Goal: Transaction & Acquisition: Book appointment/travel/reservation

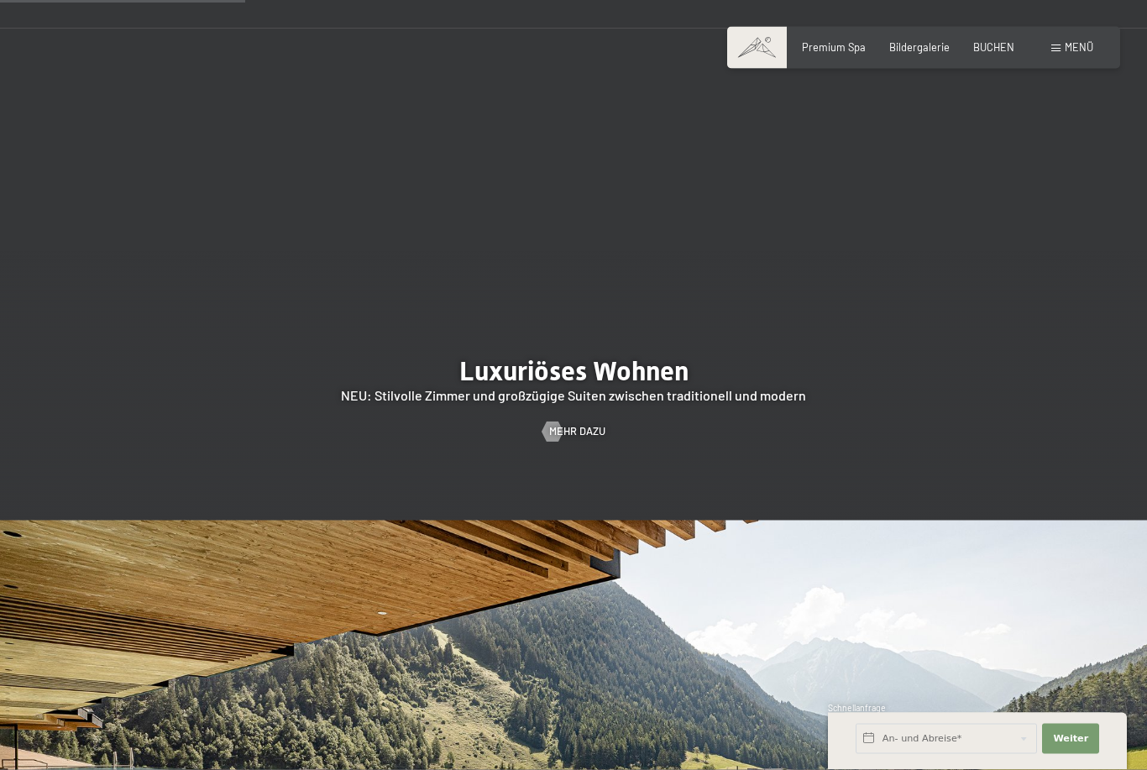
scroll to position [1575, 0]
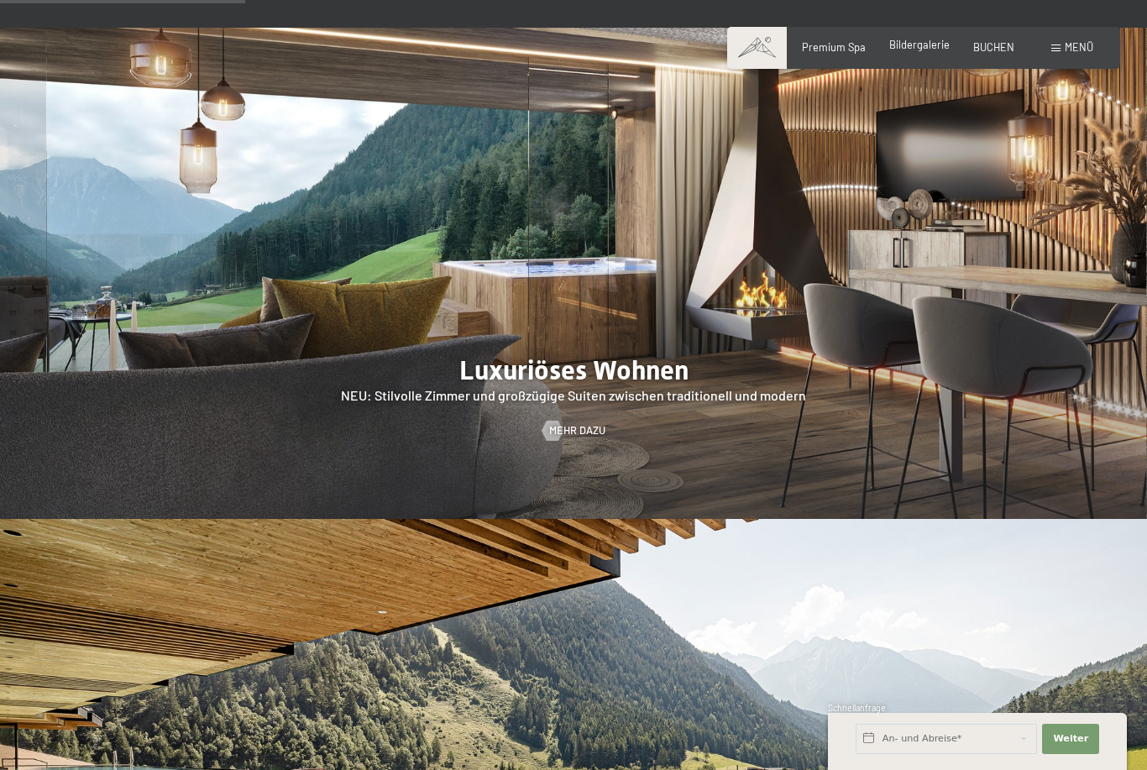
click at [914, 51] on span "Bildergalerie" at bounding box center [919, 44] width 60 height 13
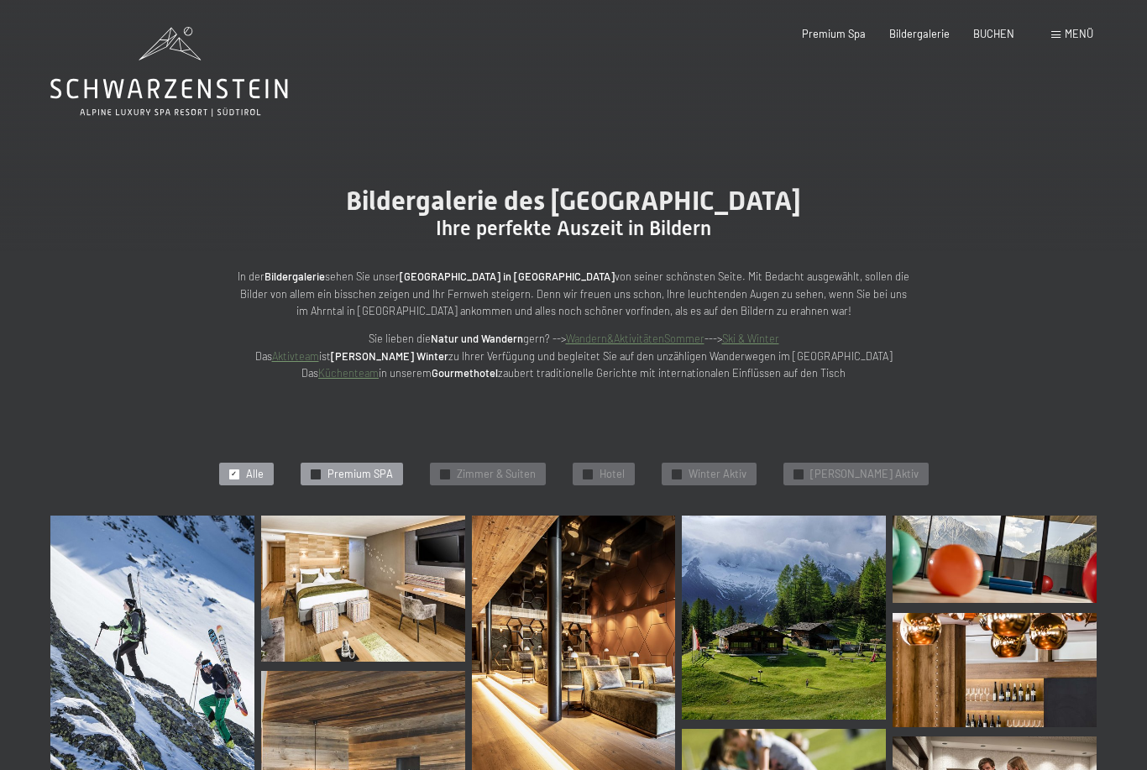
click at [399, 463] on div "✓ Premium SPA" at bounding box center [352, 475] width 102 height 24
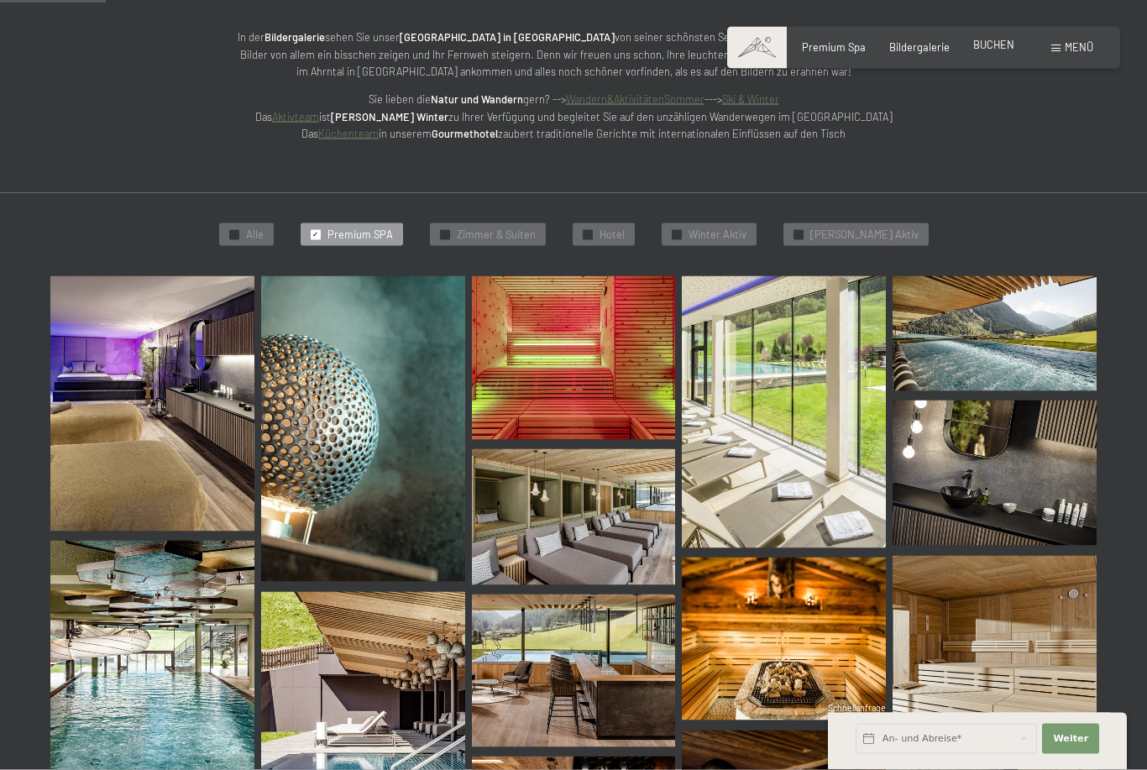
scroll to position [240, 0]
click at [994, 42] on span "BUCHEN" at bounding box center [993, 44] width 41 height 13
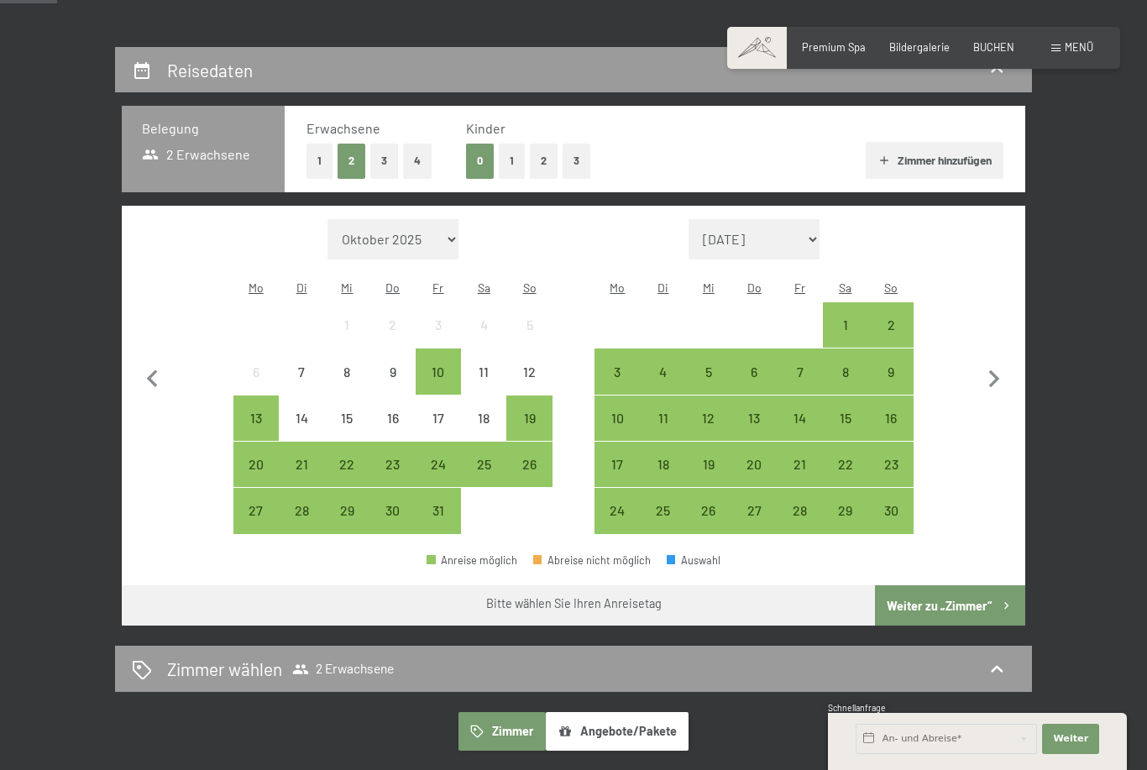
scroll to position [272, 0]
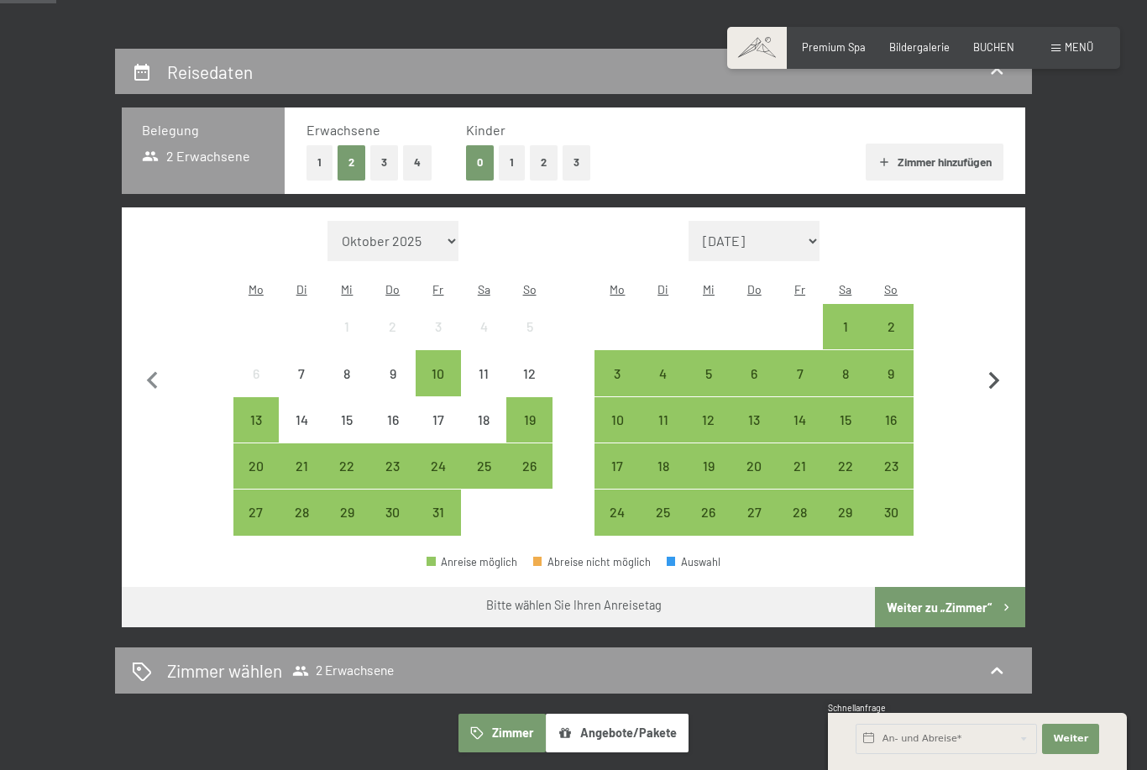
click at [991, 363] on icon "button" at bounding box center [993, 380] width 35 height 35
select select "2025-11-01"
select select "2025-12-01"
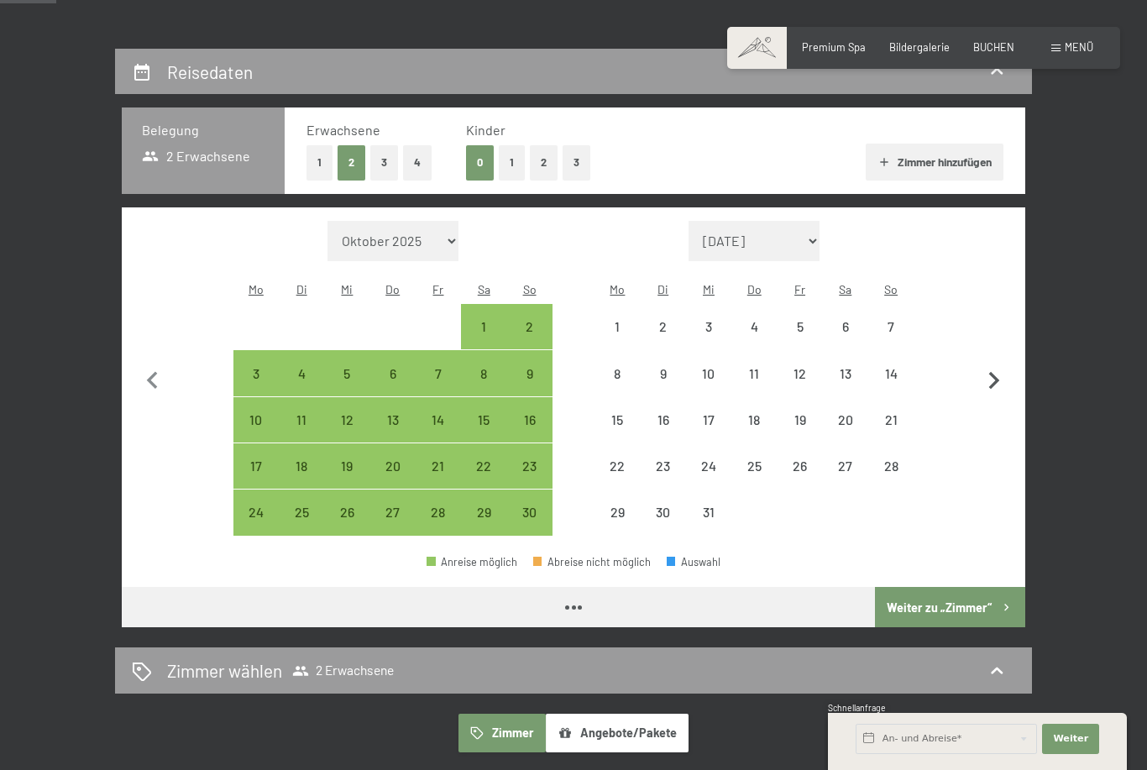
select select "2025-11-01"
select select "2025-12-01"
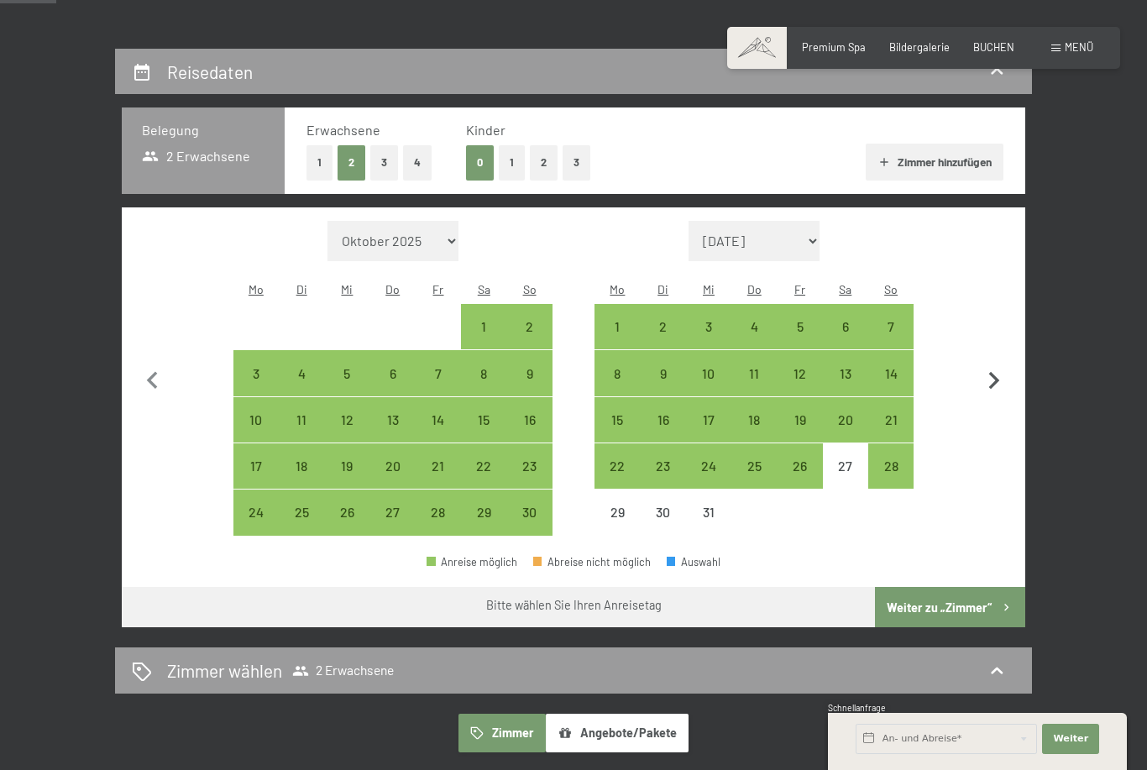
click at [1001, 369] on icon "button" at bounding box center [993, 380] width 35 height 35
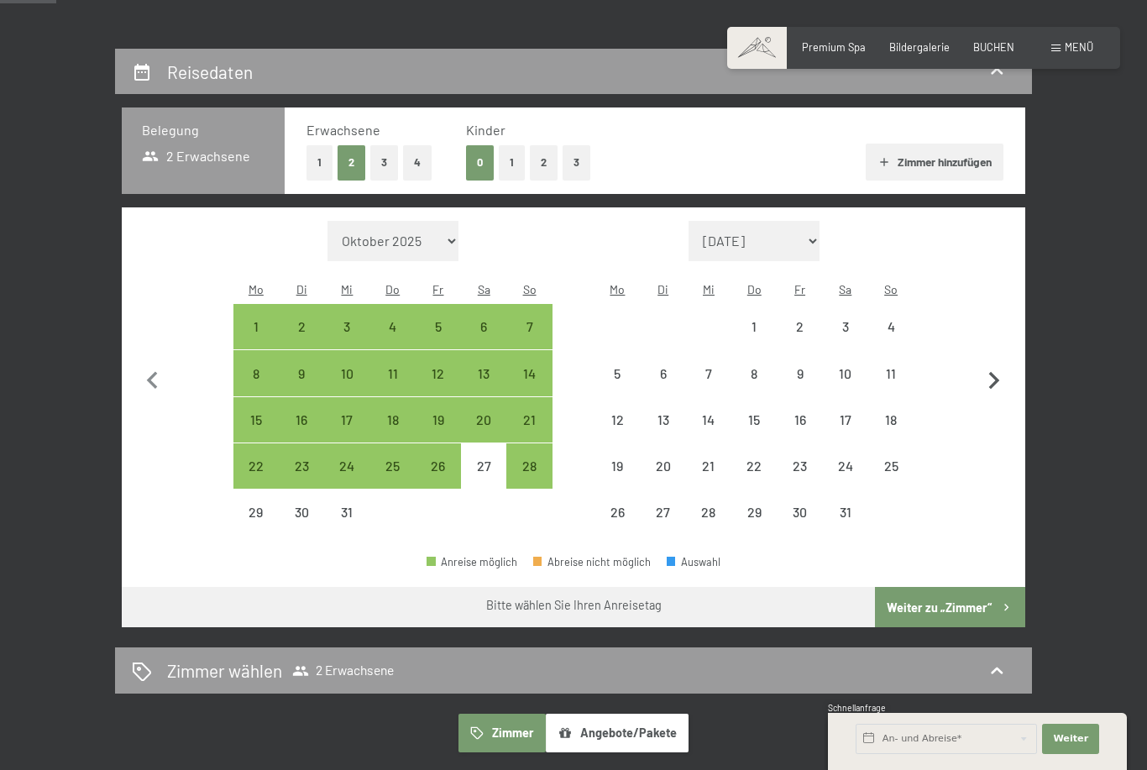
select select "2025-12-01"
select select "2026-01-01"
select select "2025-12-01"
select select "2026-01-01"
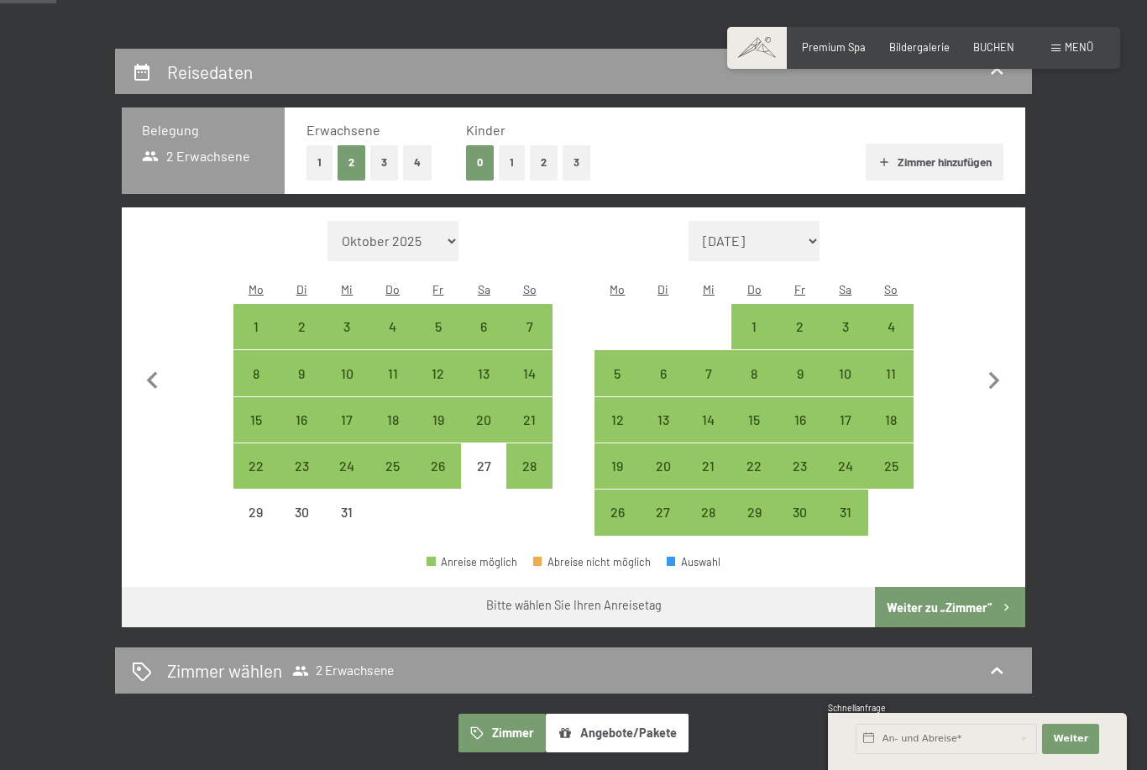
click at [532, 442] on span "Einwilligung Marketing*" at bounding box center [479, 433] width 139 height 17
click at [402, 442] on input "Einwilligung Marketing*" at bounding box center [393, 433] width 17 height 17
checkbox input "false"
click at [527, 459] on div "28" at bounding box center [529, 480] width 42 height 42
select select "2025-12-01"
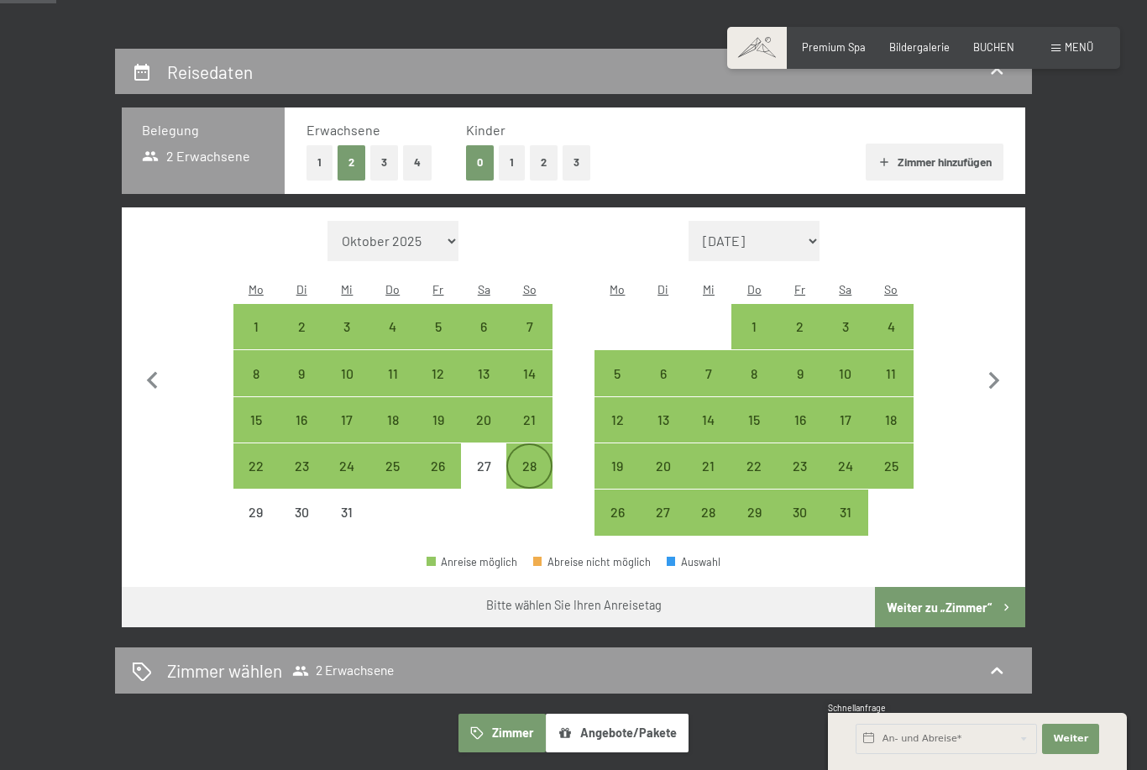
select select "2026-01-01"
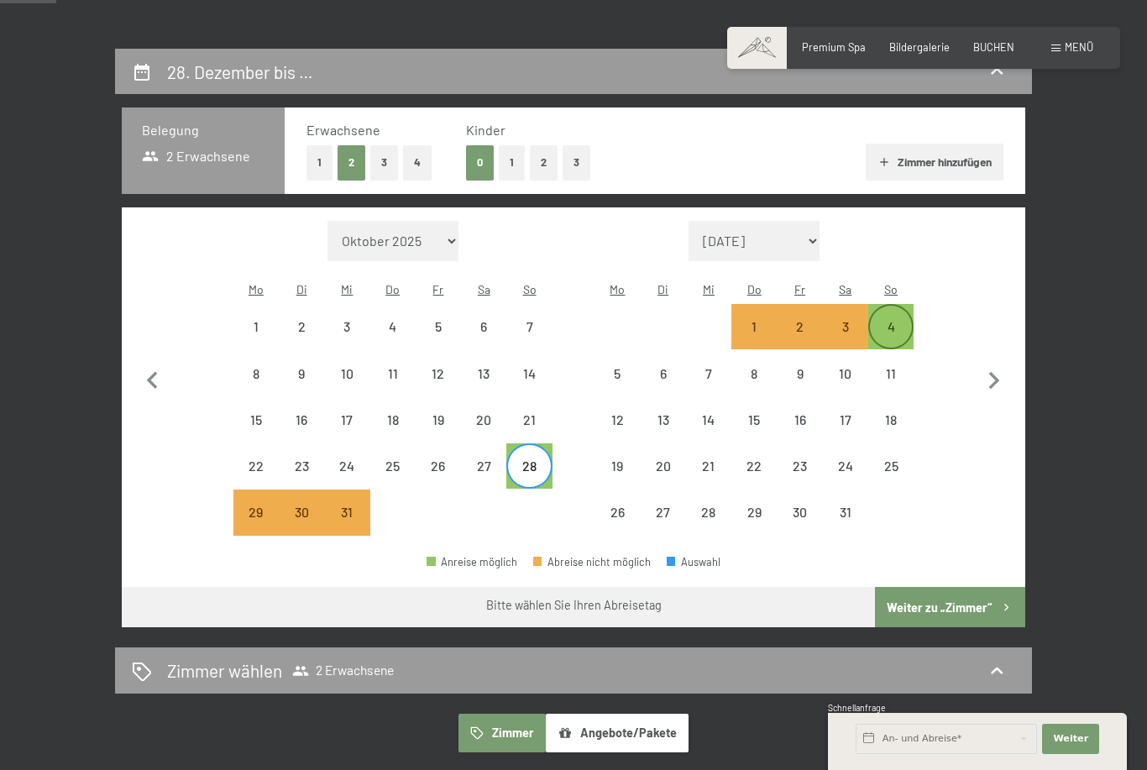
click at [894, 320] on div "4" at bounding box center [891, 341] width 42 height 42
select select "2025-12-01"
select select "2026-01-01"
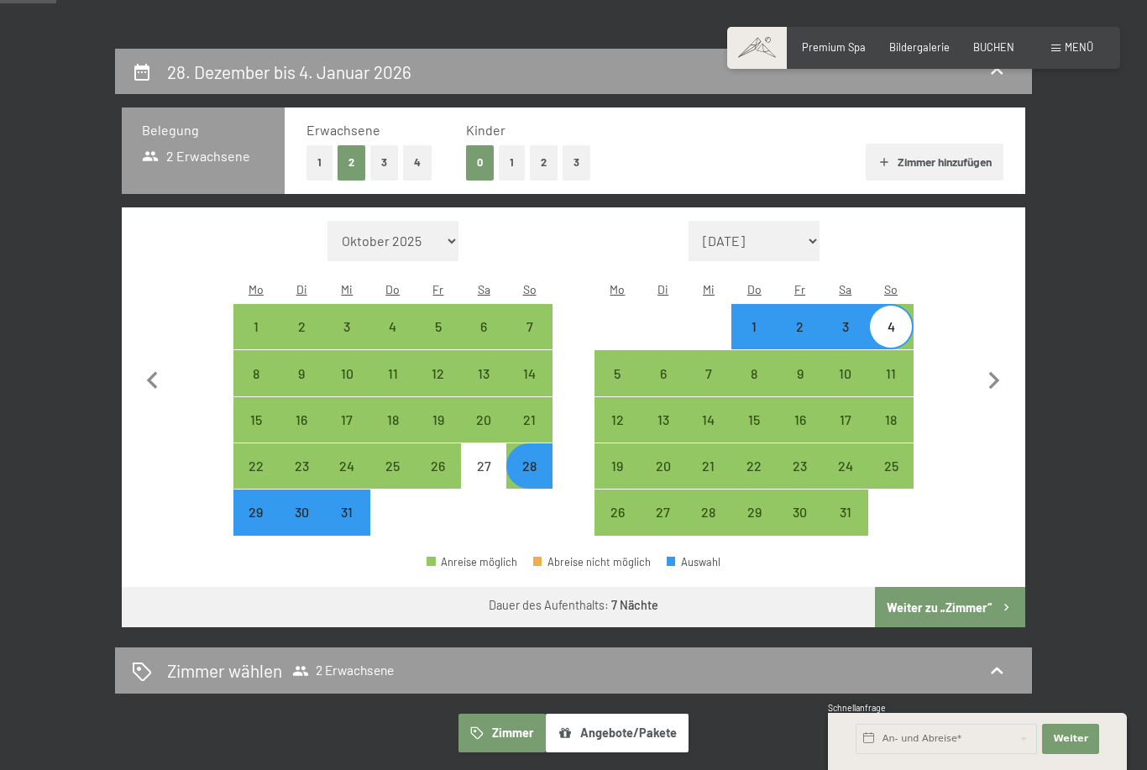
click at [945, 587] on button "Weiter zu „Zimmer“" at bounding box center [950, 607] width 150 height 40
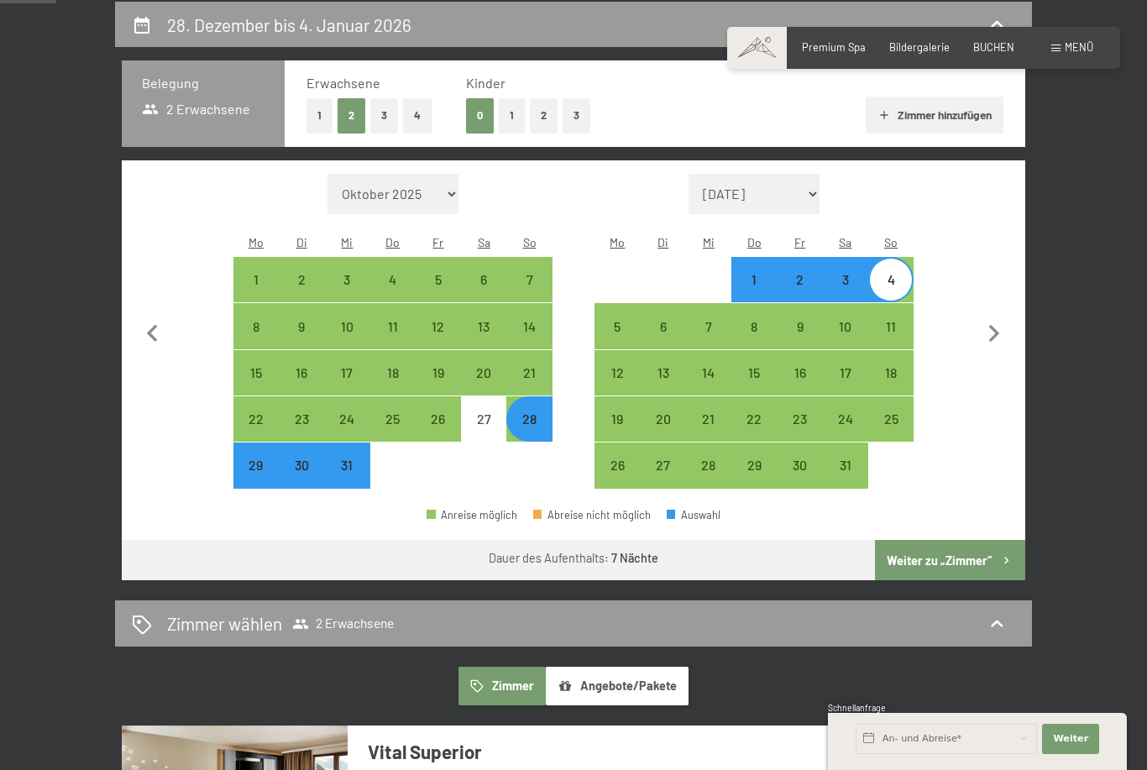
select select "2025-12-01"
select select "2026-01-01"
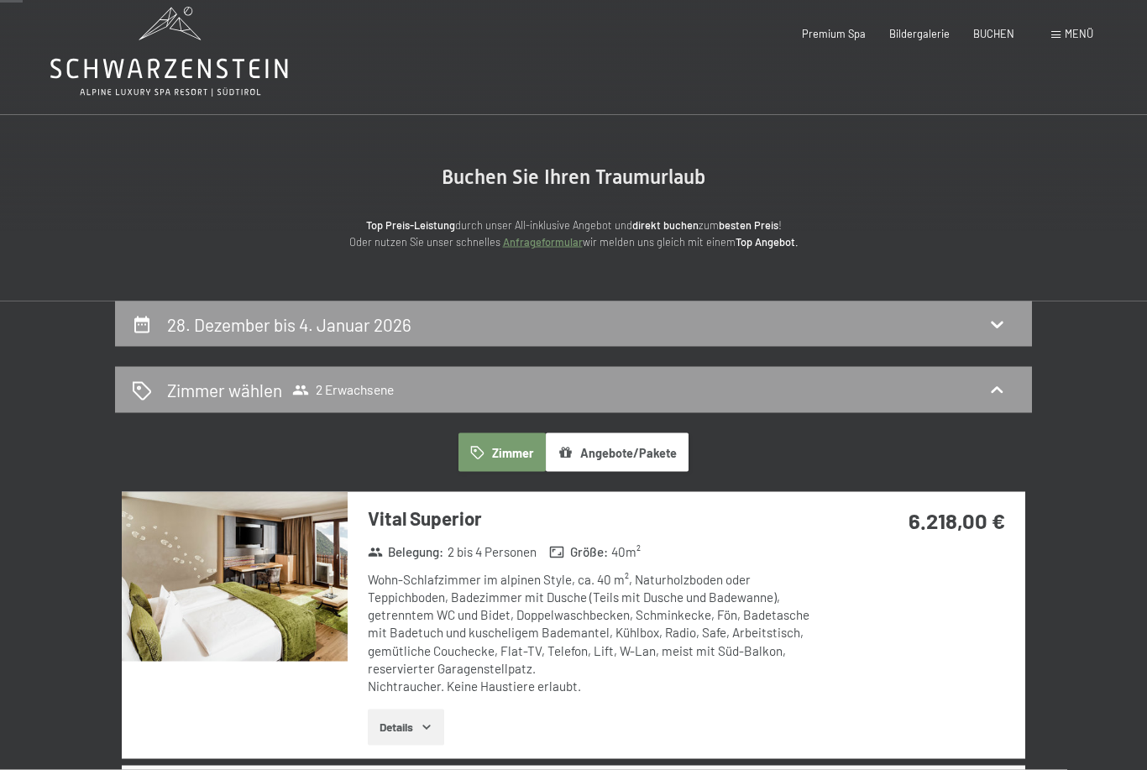
scroll to position [0, 0]
